Goal: Transaction & Acquisition: Book appointment/travel/reservation

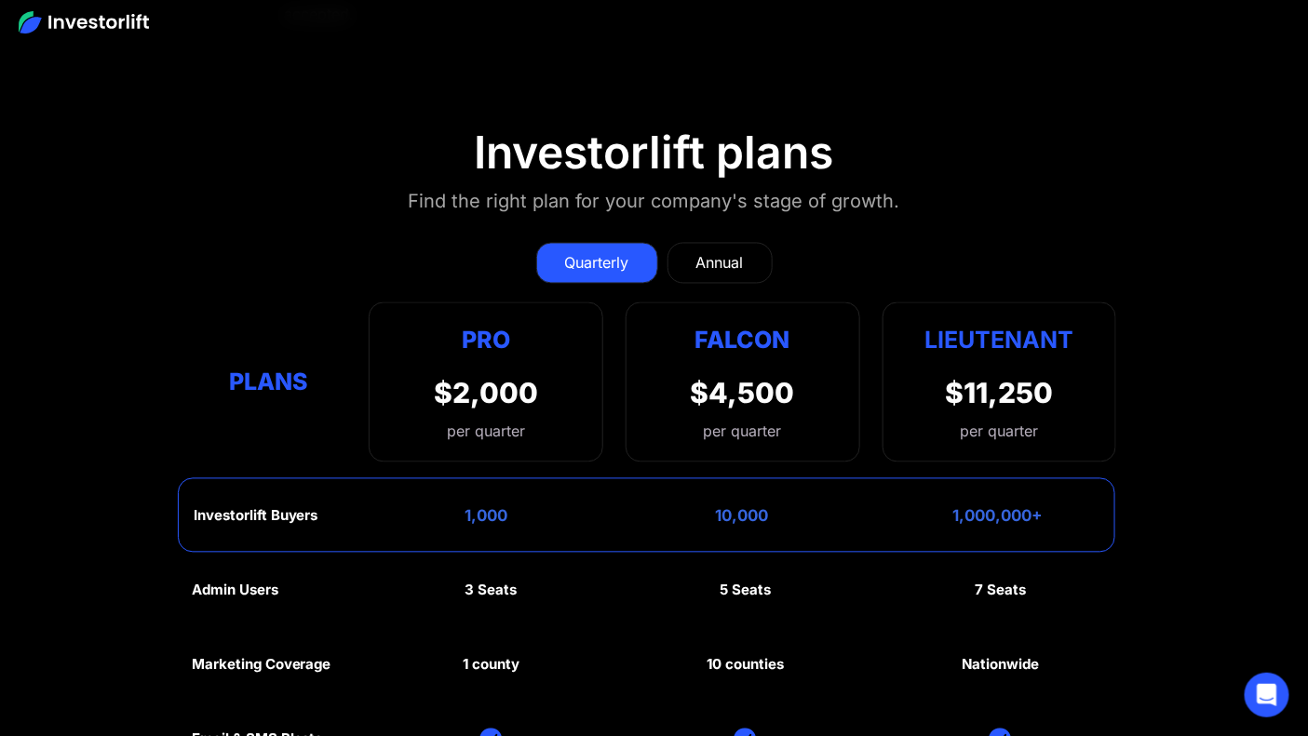
scroll to position [8056, 0]
click at [109, 356] on section "Investorlift plans Find the right plan for your company's stage of growth. Quar…" at bounding box center [654, 623] width 1308 height 1087
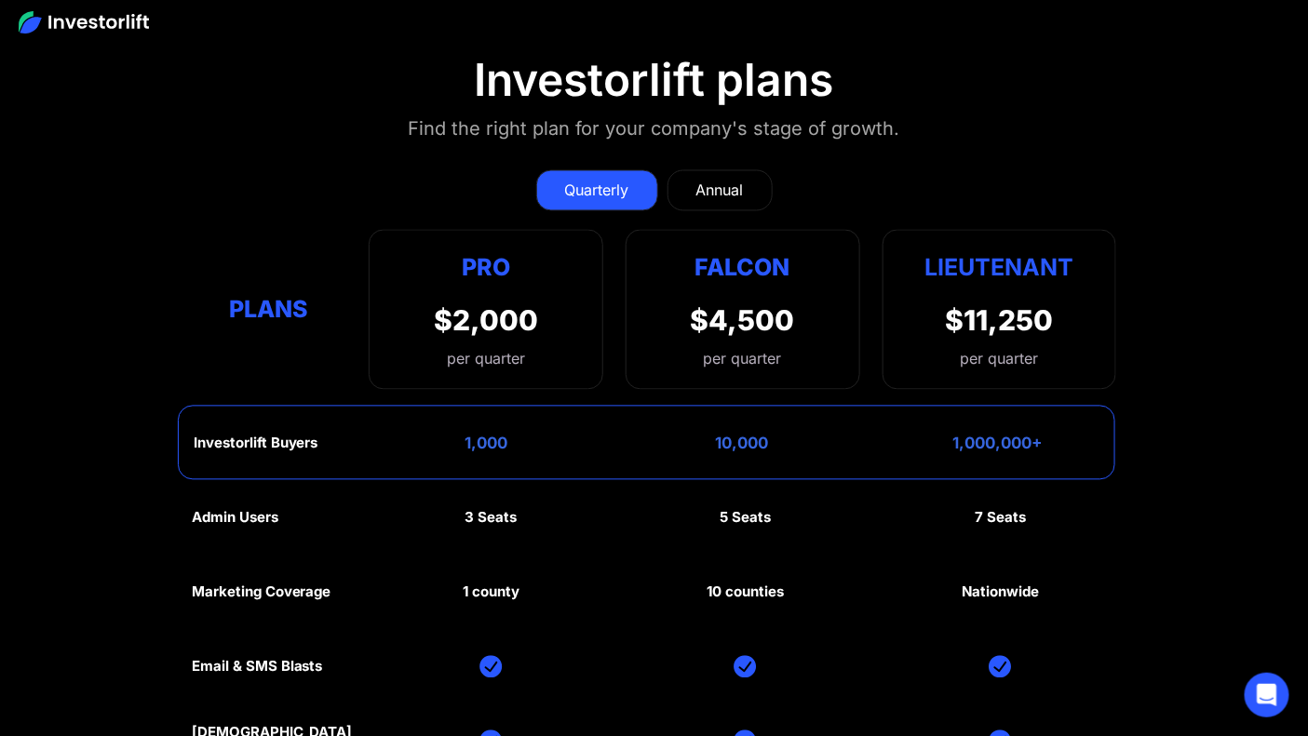
scroll to position [8129, 0]
click at [727, 195] on link "Annual" at bounding box center [719, 189] width 105 height 41
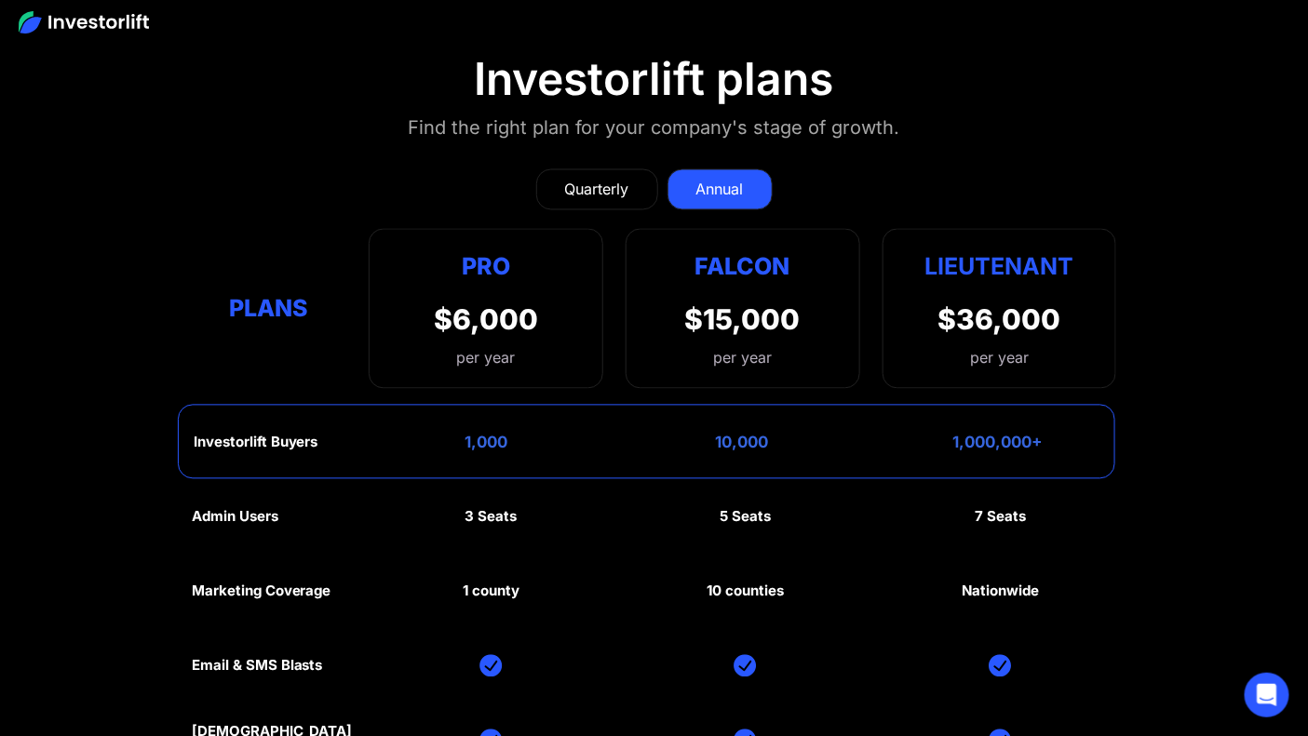
click at [606, 180] on div "Quarterly" at bounding box center [597, 190] width 64 height 22
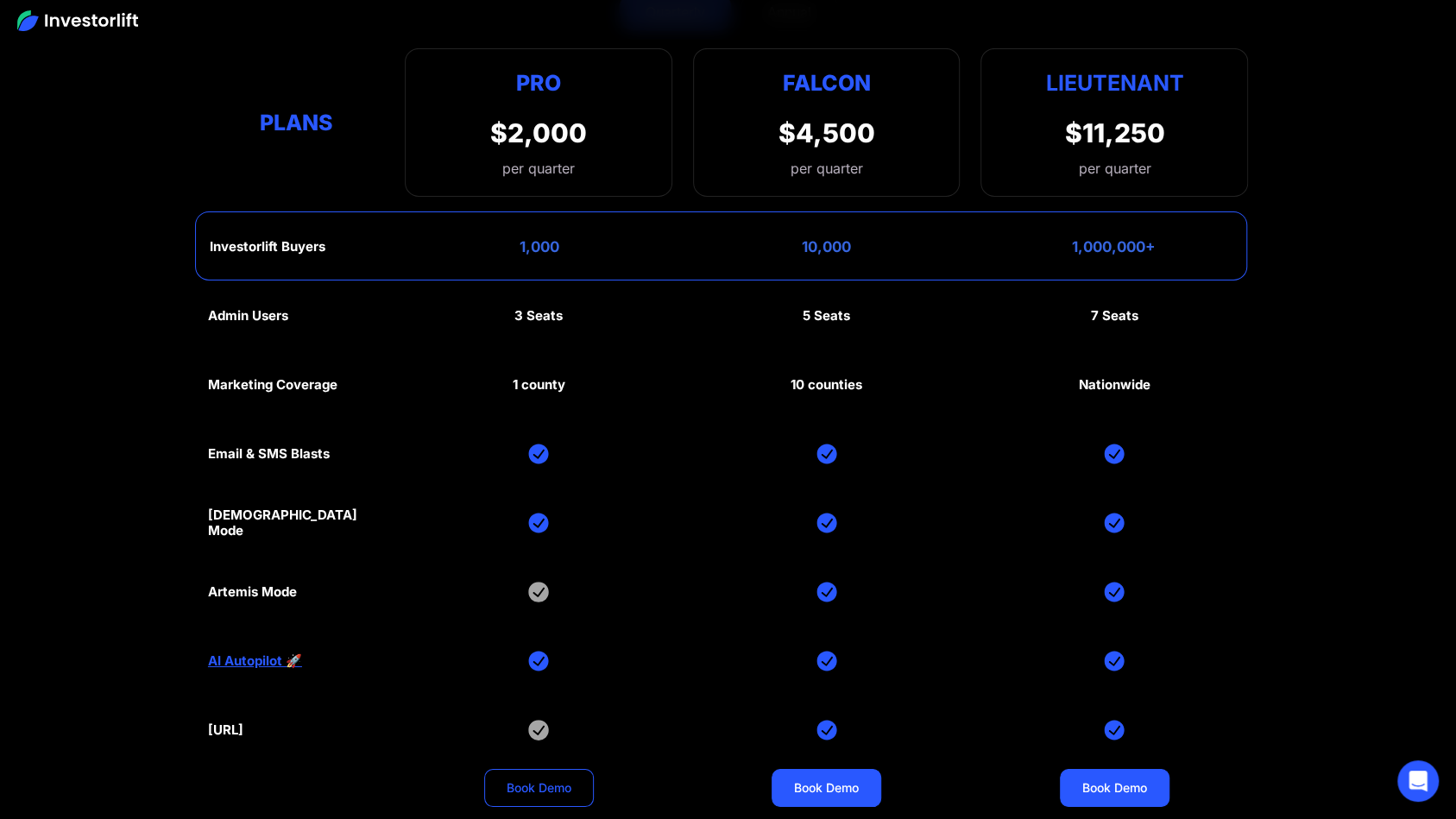
scroll to position [8555, 0]
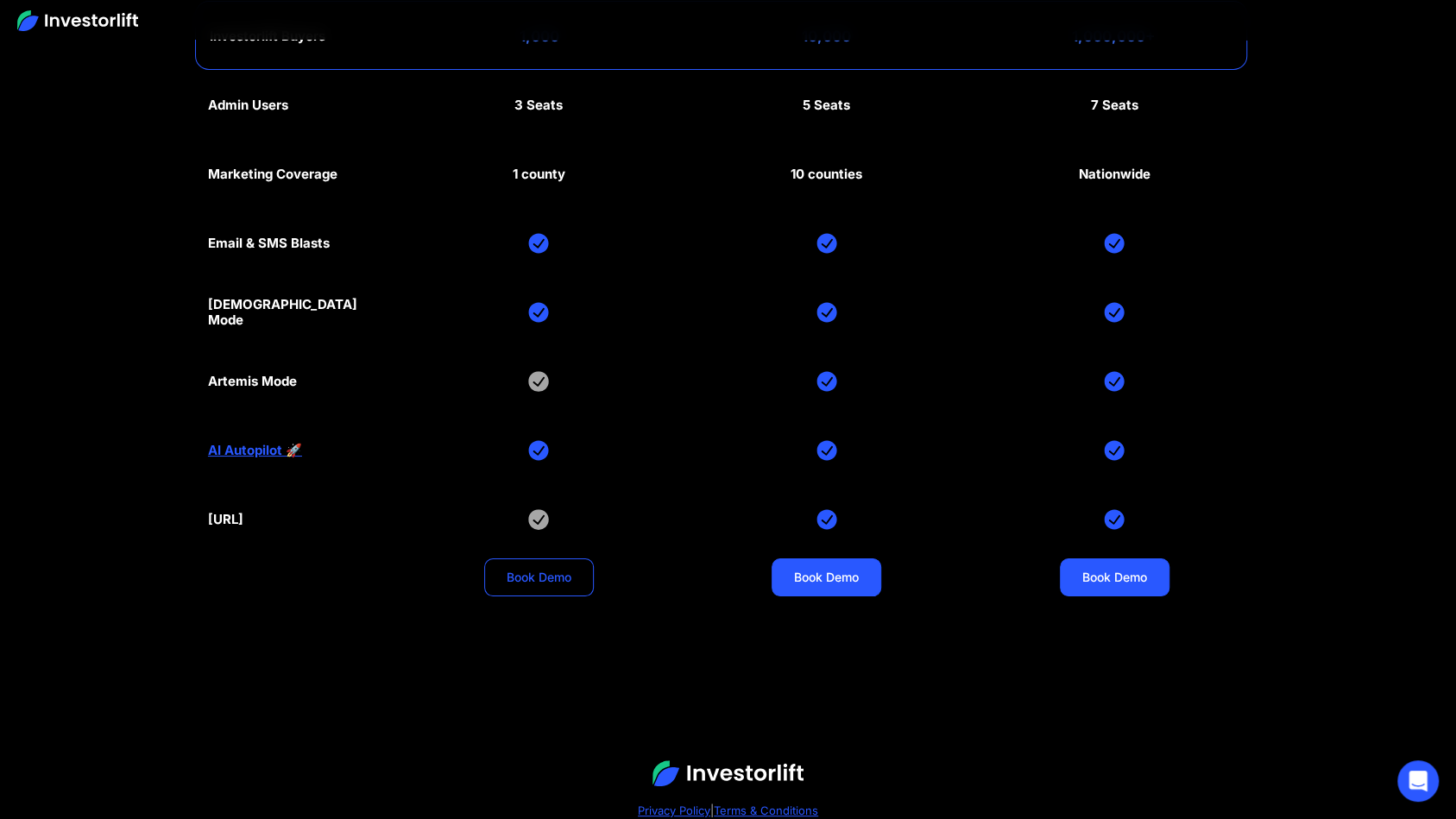
click at [528, 565] on link "Book Demo" at bounding box center [539, 577] width 109 height 38
